Goal: Use online tool/utility

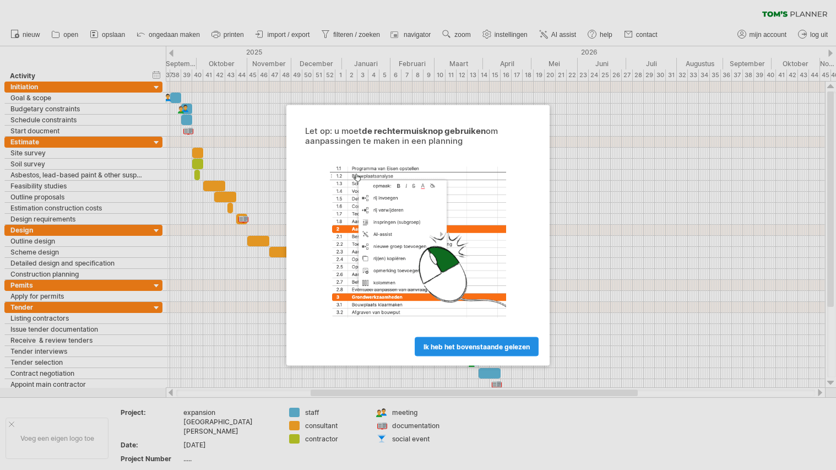
click at [487, 351] on link "ik heb het bovenstaande gelezen" at bounding box center [477, 346] width 124 height 19
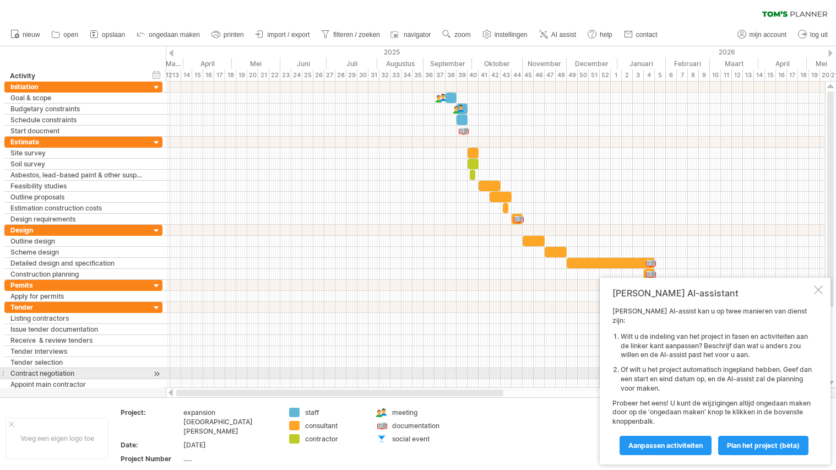
drag, startPoint x: 462, startPoint y: 394, endPoint x: 290, endPoint y: 370, distance: 172.9
click at [290, 370] on div "Probeert verbinding te maken met [DOMAIN_NAME] Opnieuw verbonden 0% wissen filt…" at bounding box center [418, 235] width 836 height 470
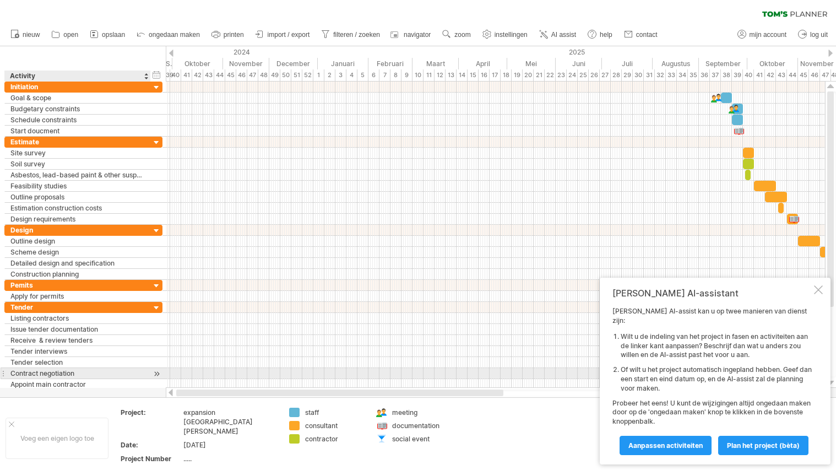
drag, startPoint x: 329, startPoint y: 392, endPoint x: 346, endPoint y: 364, distance: 32.9
click at [150, 373] on div "Probeert verbinding te maken met [DOMAIN_NAME] Opnieuw verbonden 0% wissen filt…" at bounding box center [418, 235] width 836 height 470
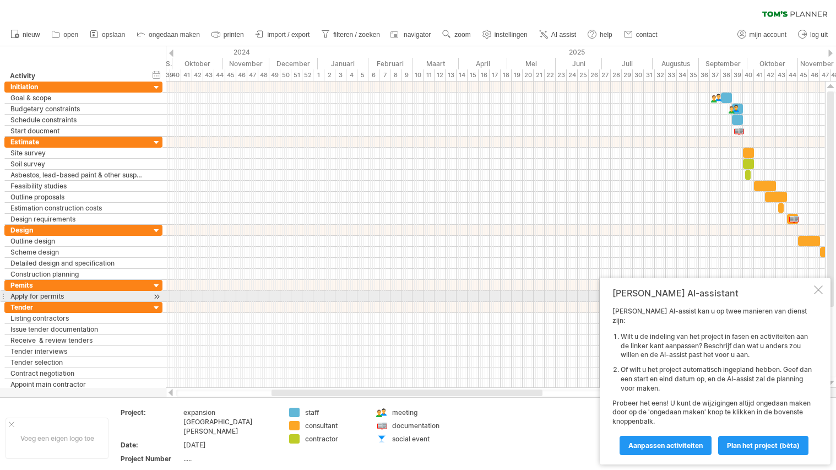
click at [821, 294] on div at bounding box center [818, 289] width 9 height 9
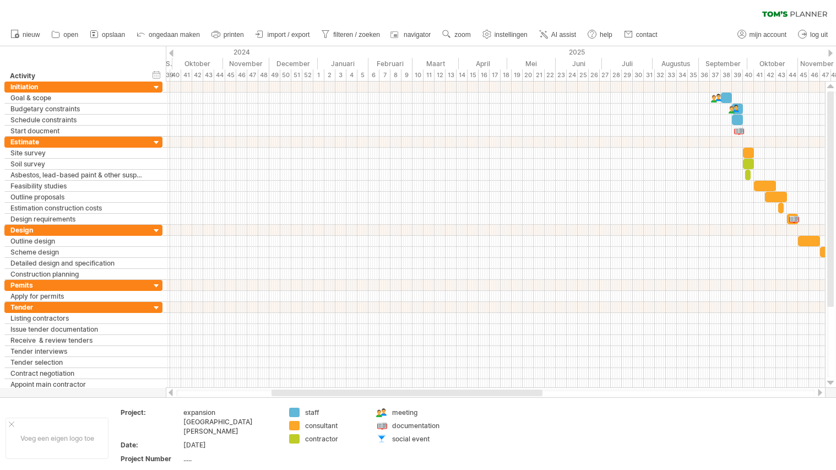
click at [170, 53] on div at bounding box center [171, 53] width 4 height 7
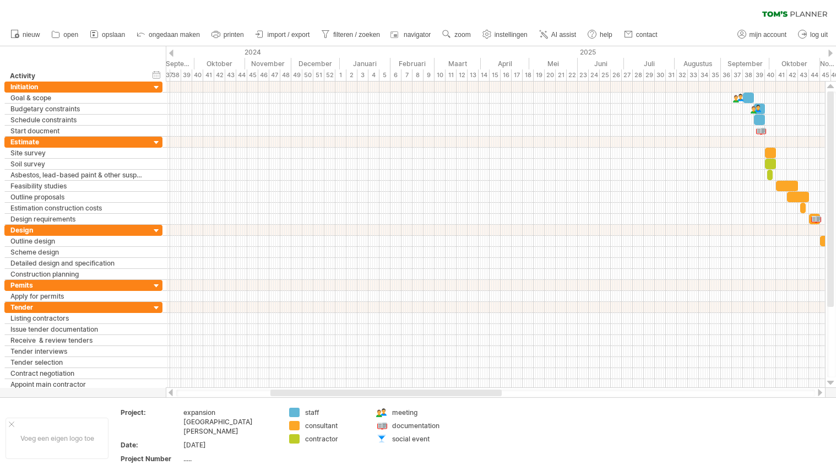
click at [170, 53] on div at bounding box center [171, 53] width 4 height 7
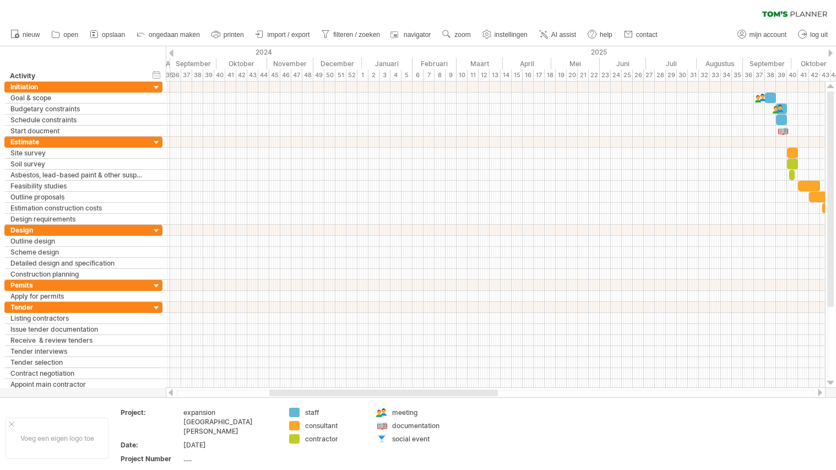
click at [170, 53] on div at bounding box center [171, 53] width 4 height 7
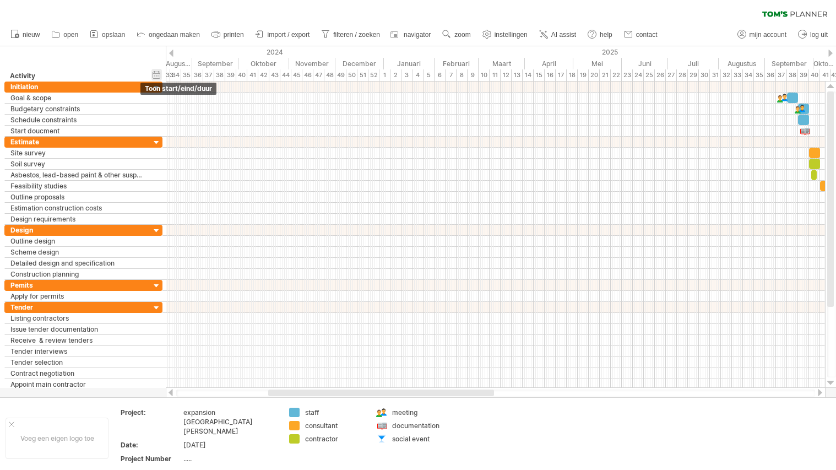
click at [159, 74] on div "verberg start/eind/duur toon start/eind/duur" at bounding box center [156, 75] width 10 height 12
